Goal: Information Seeking & Learning: Learn about a topic

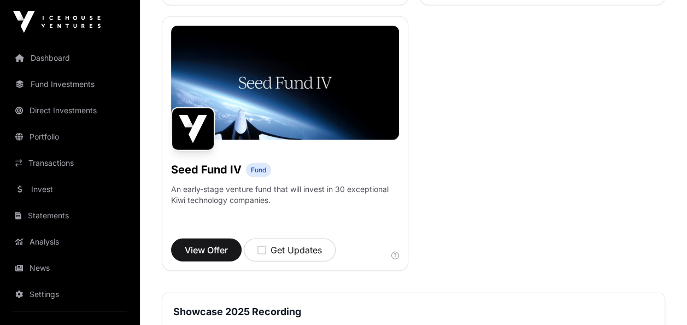
scroll to position [1478, 0]
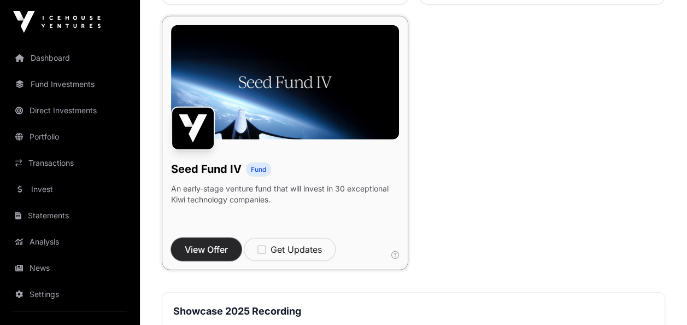
click at [209, 254] on span "View Offer" at bounding box center [206, 249] width 43 height 13
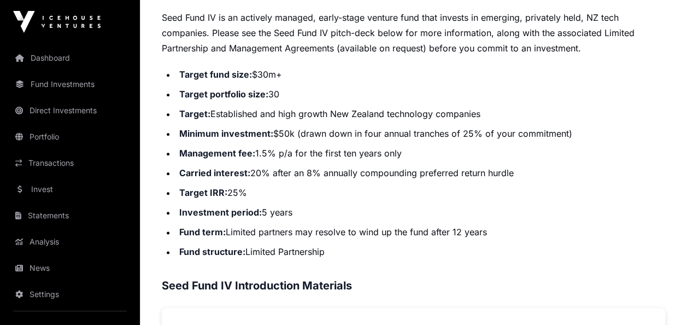
scroll to position [560, 0]
drag, startPoint x: 275, startPoint y: 131, endPoint x: 293, endPoint y: 133, distance: 17.7
click at [293, 133] on li "Minimum investment: $50k (drawn down in four annual tranches of 25% of your com…" at bounding box center [420, 132] width 489 height 15
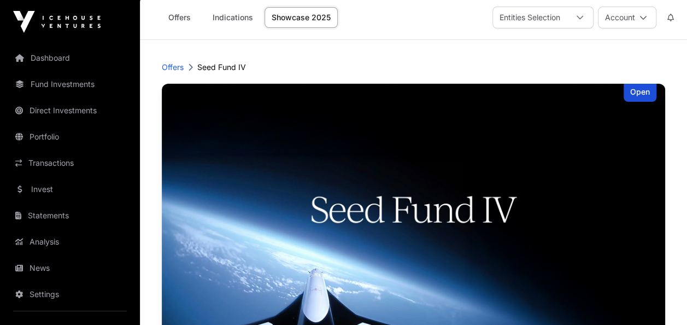
scroll to position [8, 0]
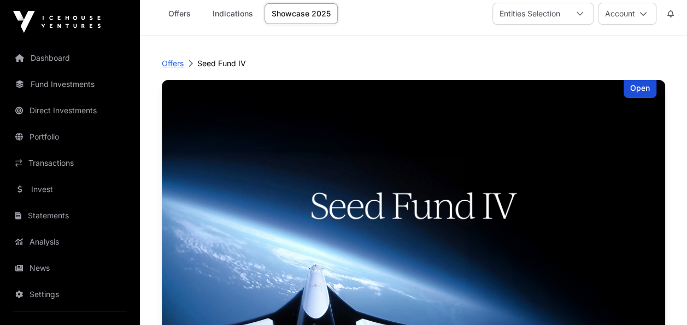
click at [175, 62] on p "Offers" at bounding box center [173, 63] width 22 height 11
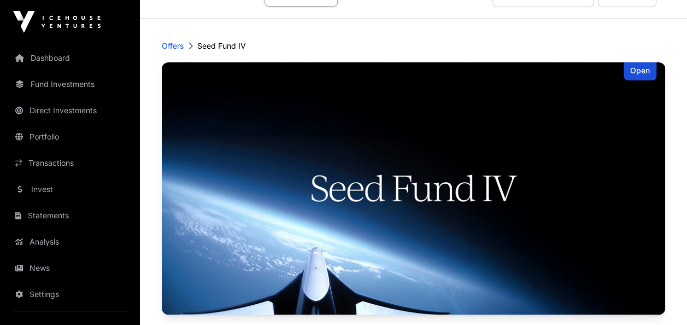
scroll to position [16, 0]
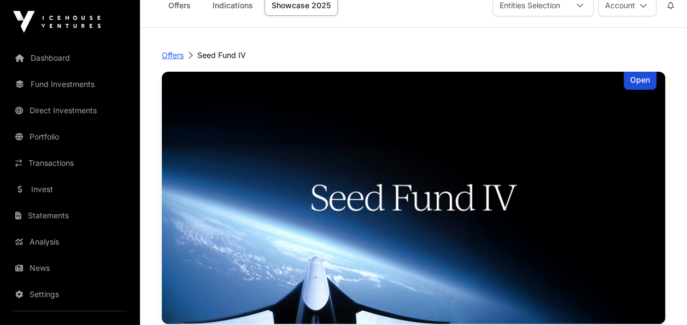
click at [168, 55] on p "Offers" at bounding box center [173, 55] width 22 height 11
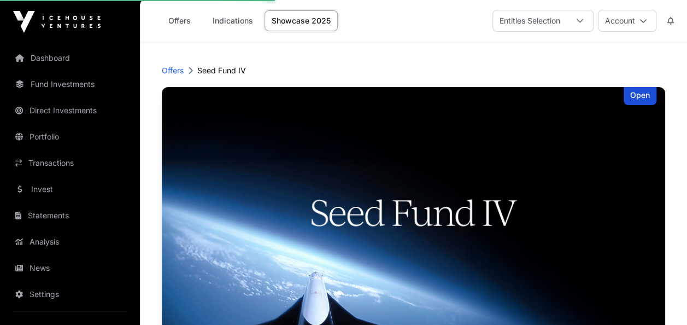
scroll to position [0, 0]
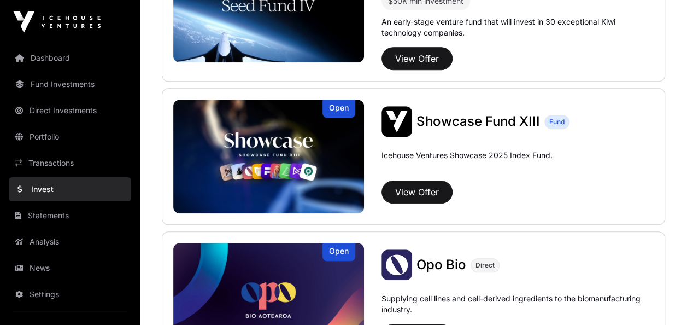
scroll to position [499, 0]
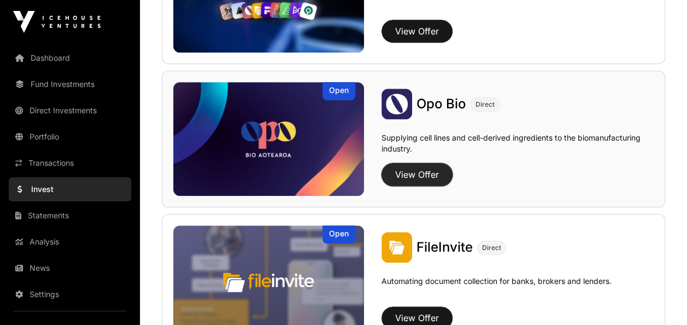
click at [425, 170] on button "View Offer" at bounding box center [416, 174] width 71 height 23
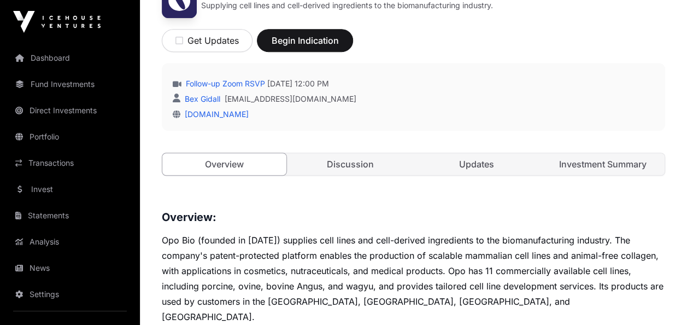
scroll to position [377, 0]
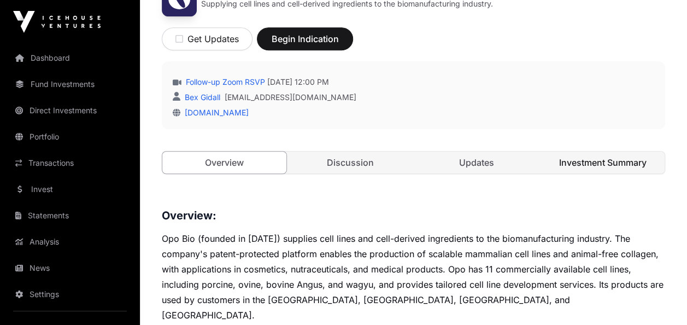
click at [597, 152] on link "Investment Summary" at bounding box center [602, 162] width 124 height 22
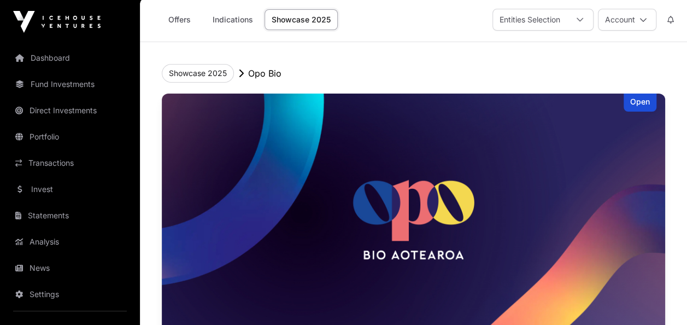
scroll to position [3, 0]
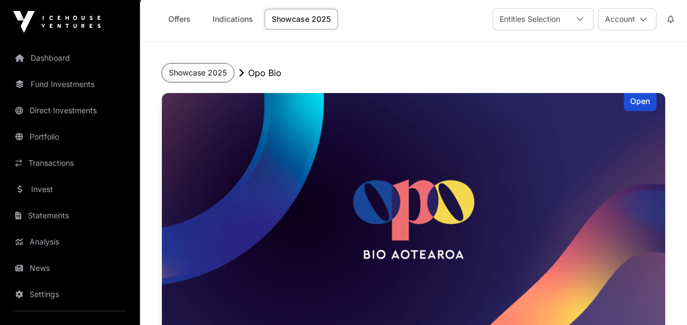
click at [202, 73] on button "Showcase 2025" at bounding box center [198, 72] width 72 height 19
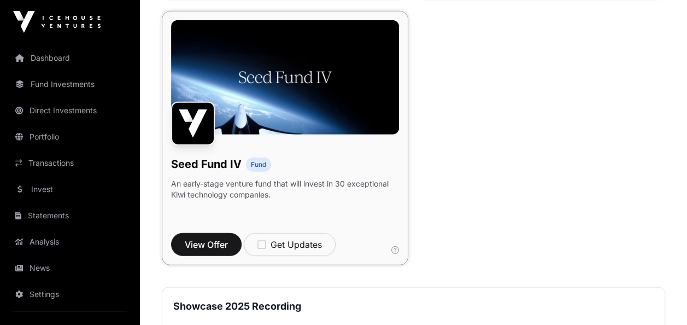
scroll to position [1483, 0]
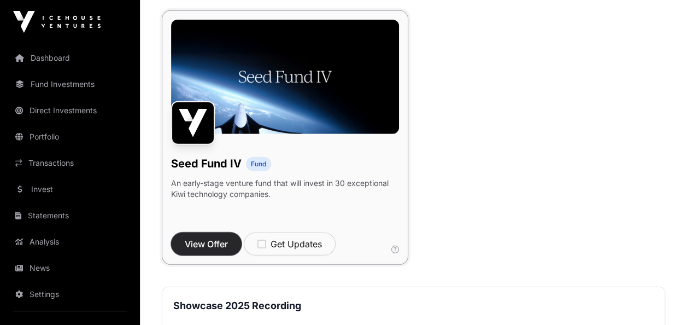
click at [205, 249] on span "View Offer" at bounding box center [206, 243] width 43 height 13
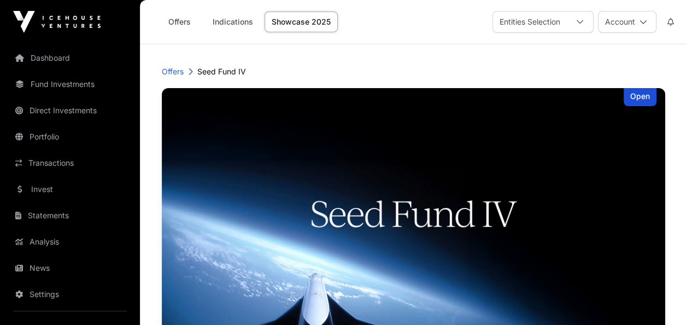
scroll to position [3, 0]
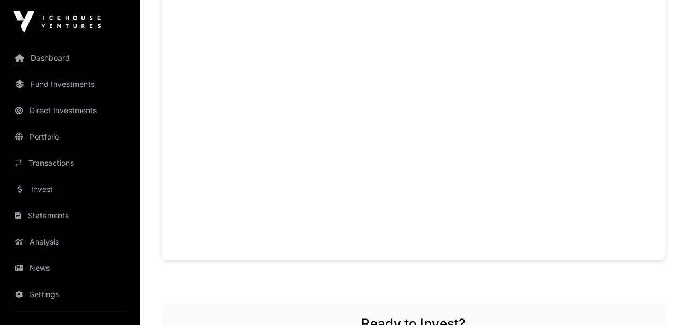
scroll to position [855, 0]
